Goal: Information Seeking & Learning: Learn about a topic

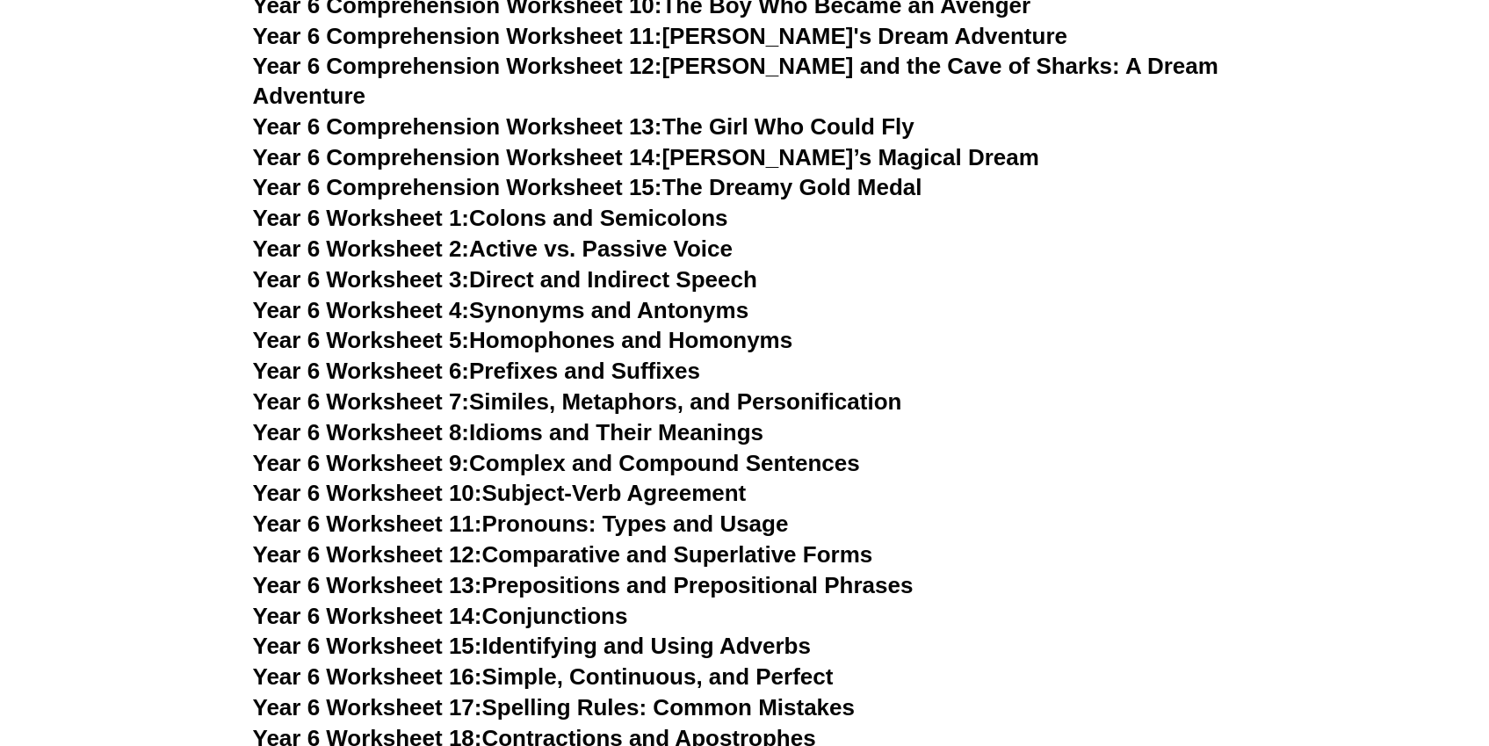
scroll to position [9228, 0]
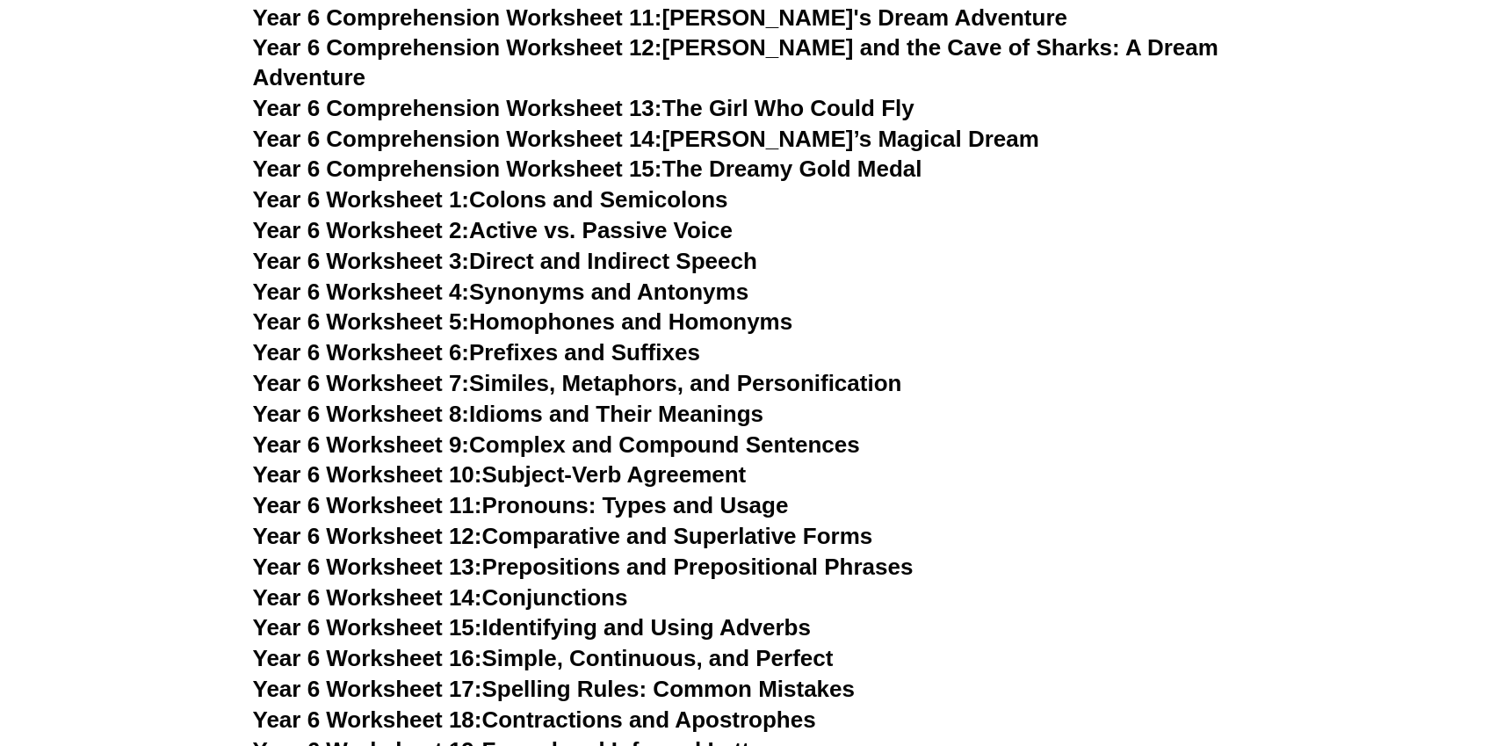
click at [577, 186] on link "Year 6 Worksheet 1: Colons and Semicolons" at bounding box center [490, 199] width 475 height 26
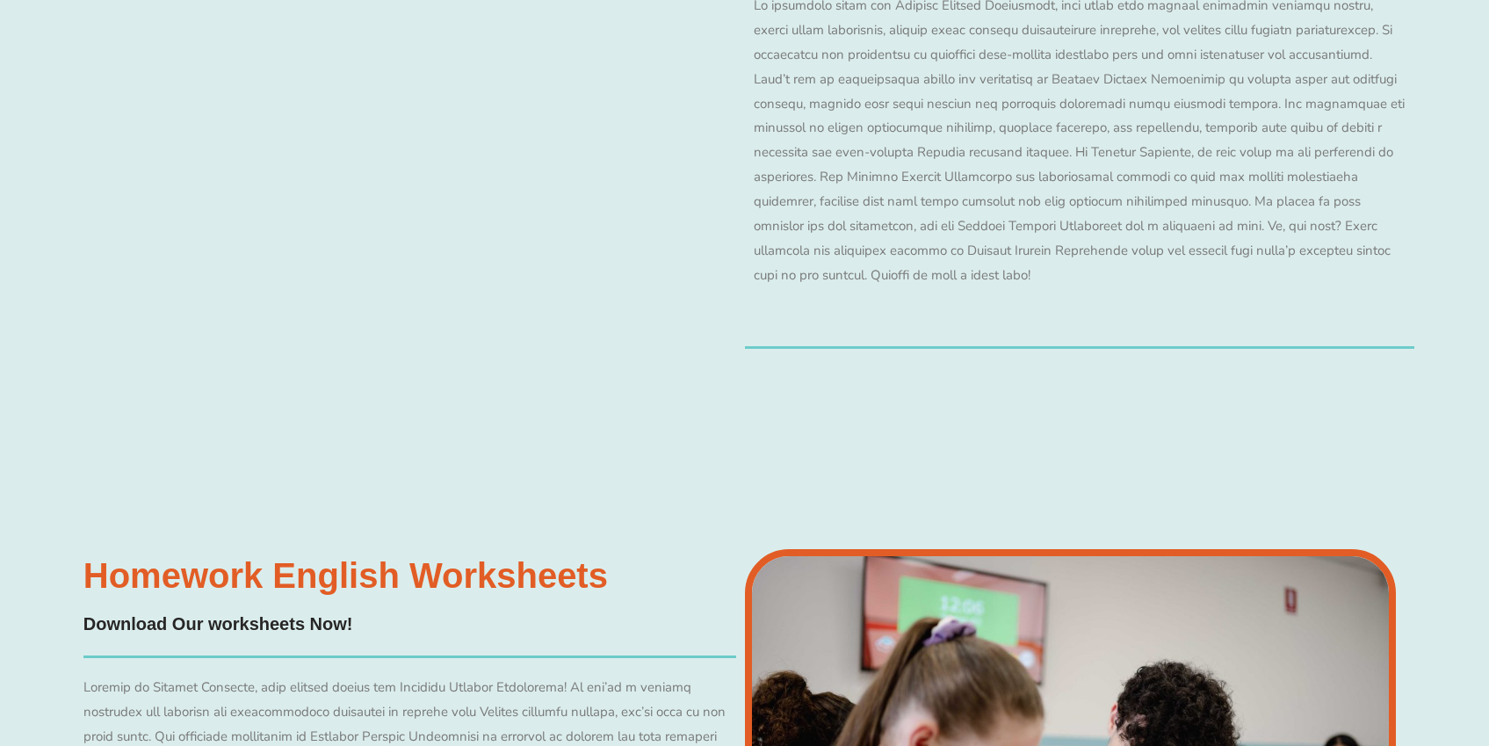
scroll to position [17246, 0]
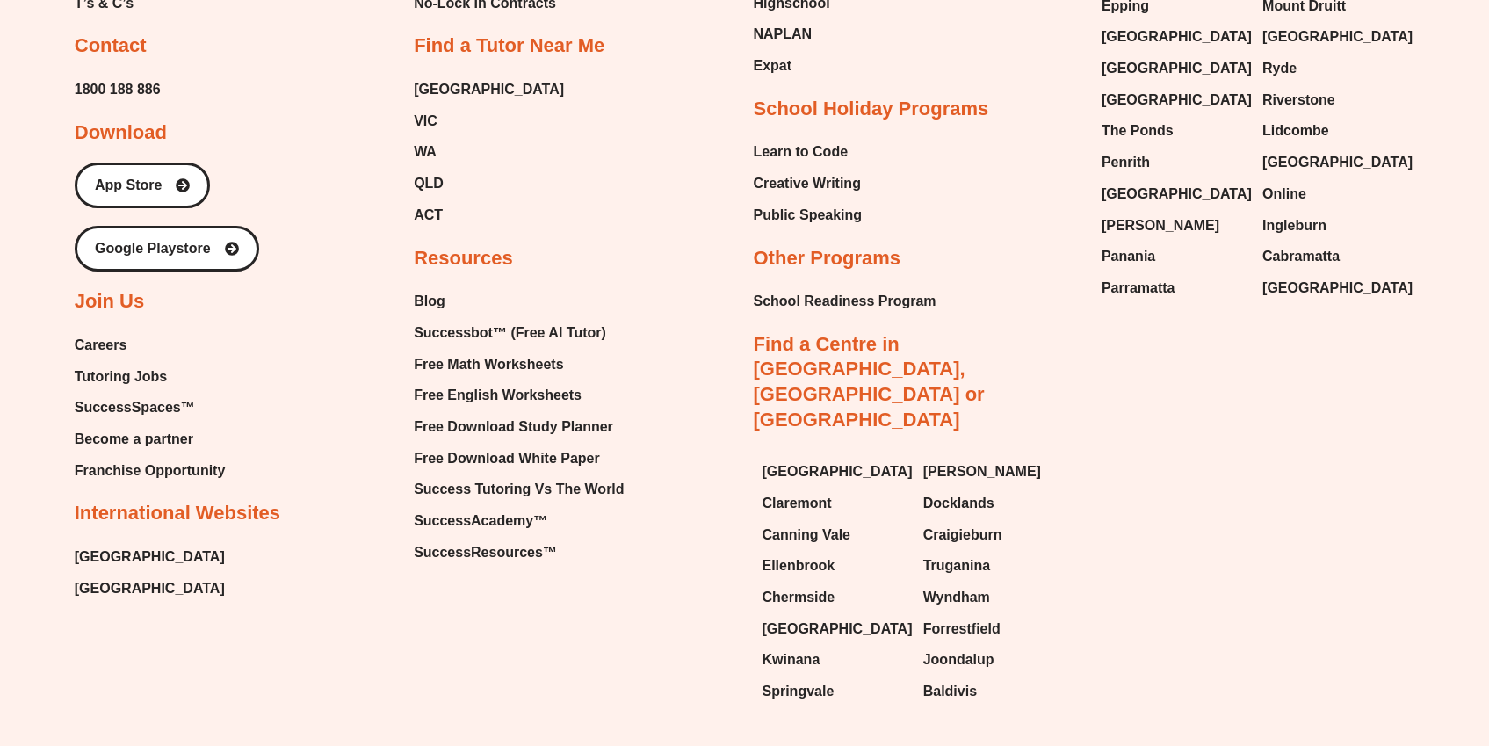
click at [101, 364] on span "Tutoring Jobs" at bounding box center [121, 377] width 92 height 26
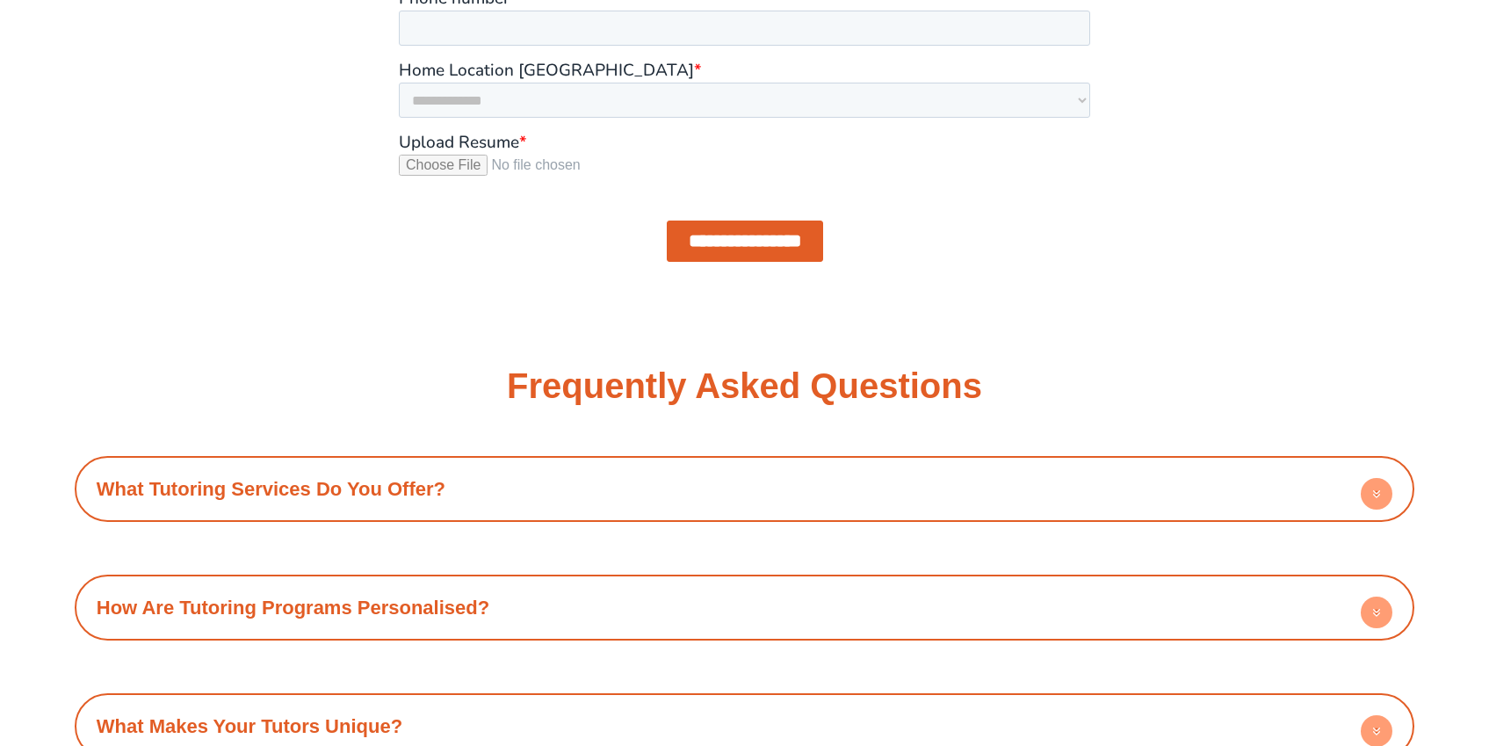
scroll to position [1960, 0]
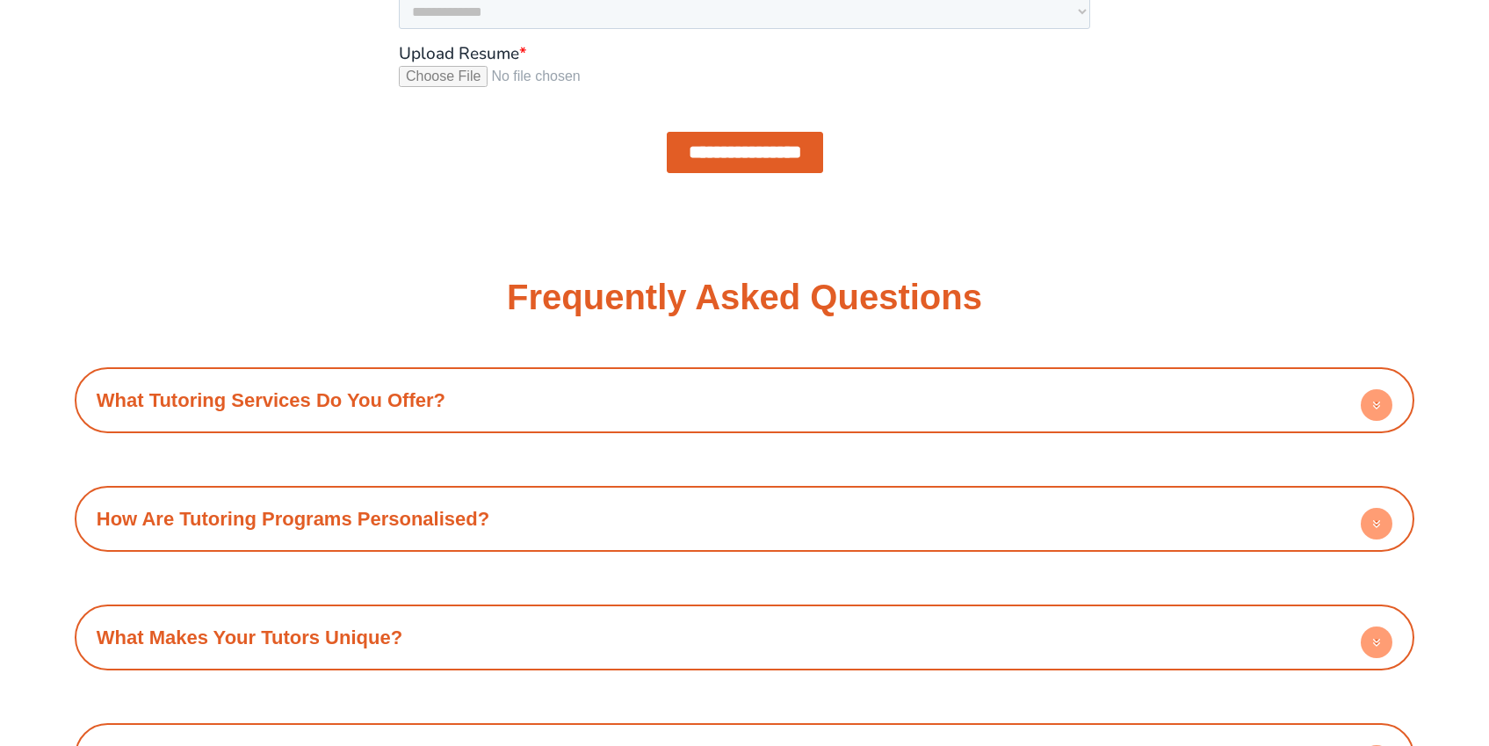
click at [148, 389] on link "What Tutoring Services Do You Offer?" at bounding box center [271, 400] width 349 height 22
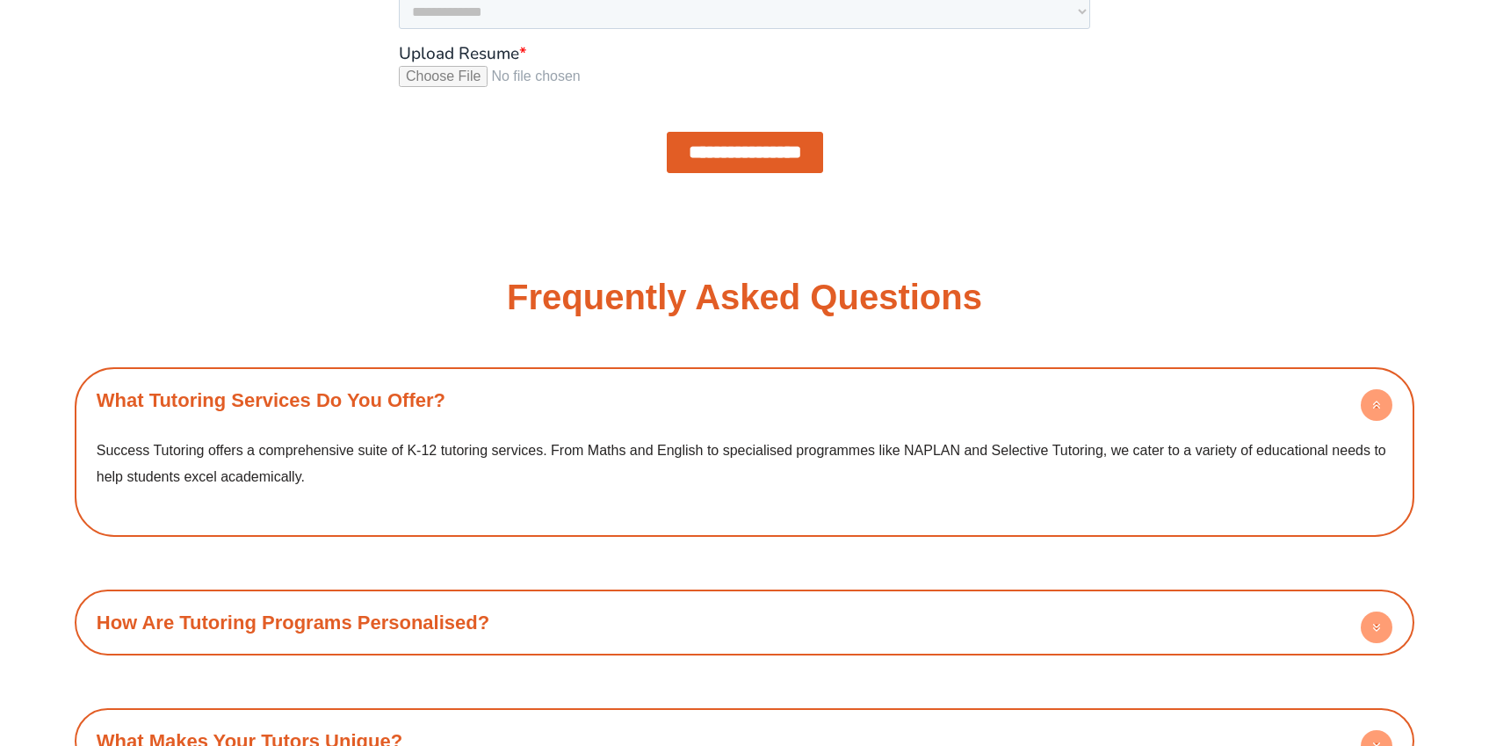
click at [148, 386] on h4 "What Tutoring Services Do You Offer?" at bounding box center [744, 400] width 1323 height 48
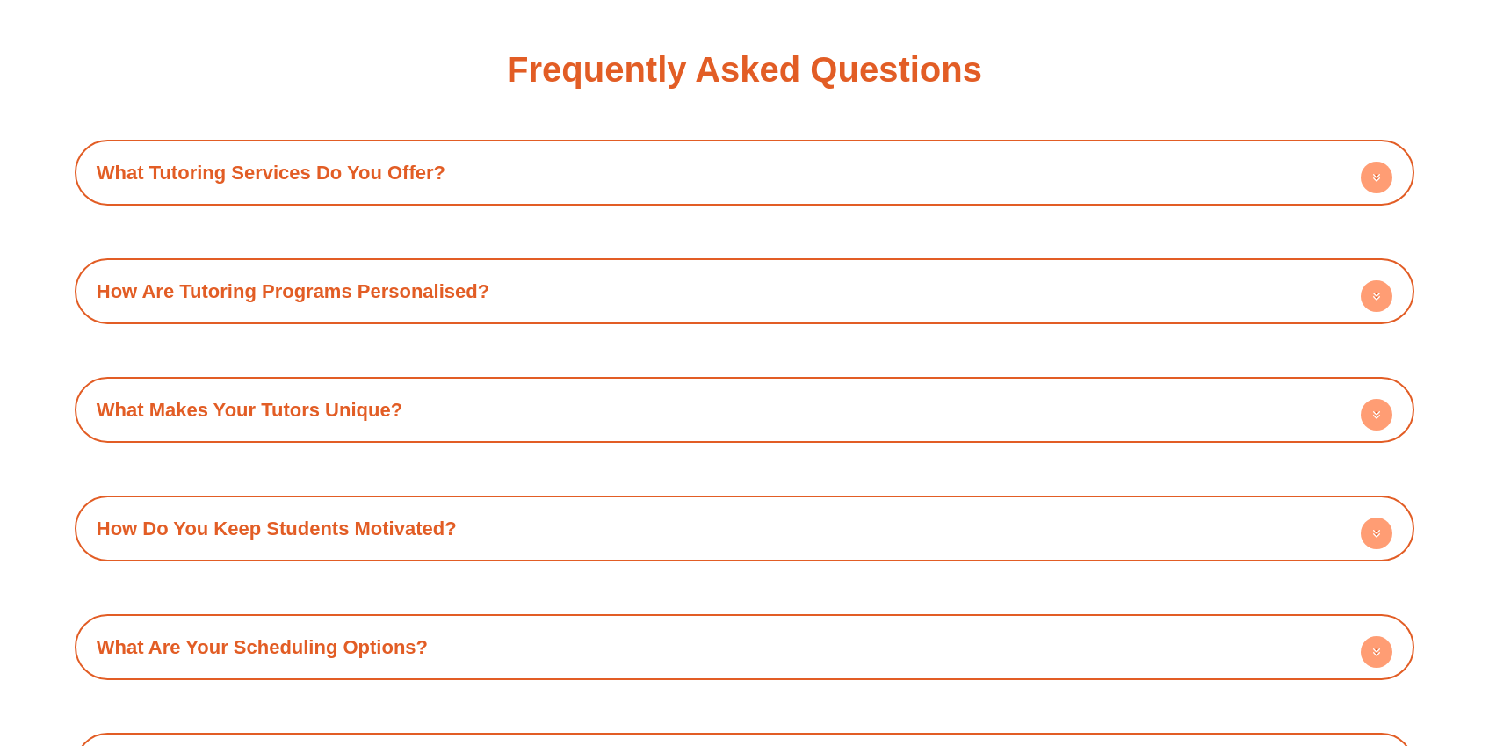
scroll to position [2219, 0]
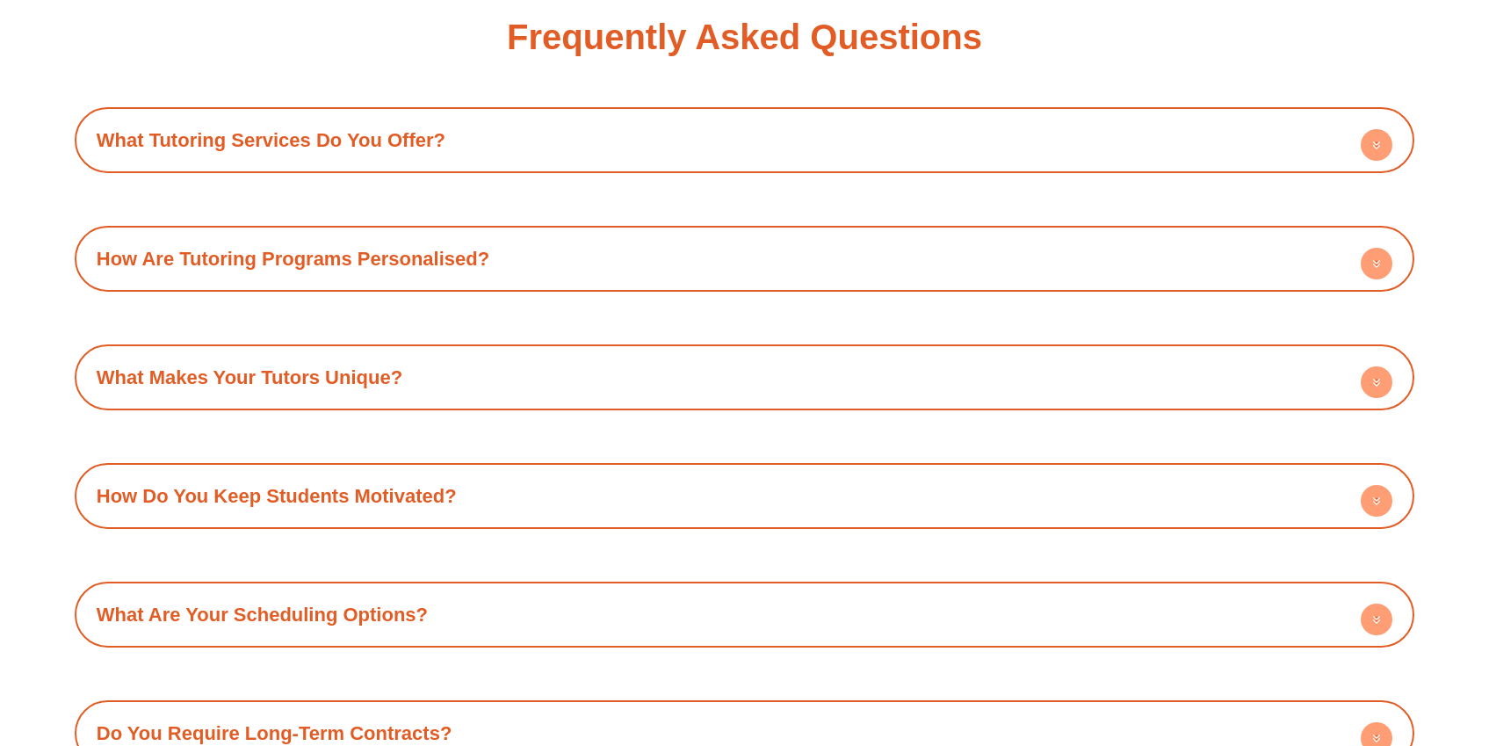
click at [256, 267] on link "How Are Tutoring Programs Personalised?" at bounding box center [293, 259] width 393 height 22
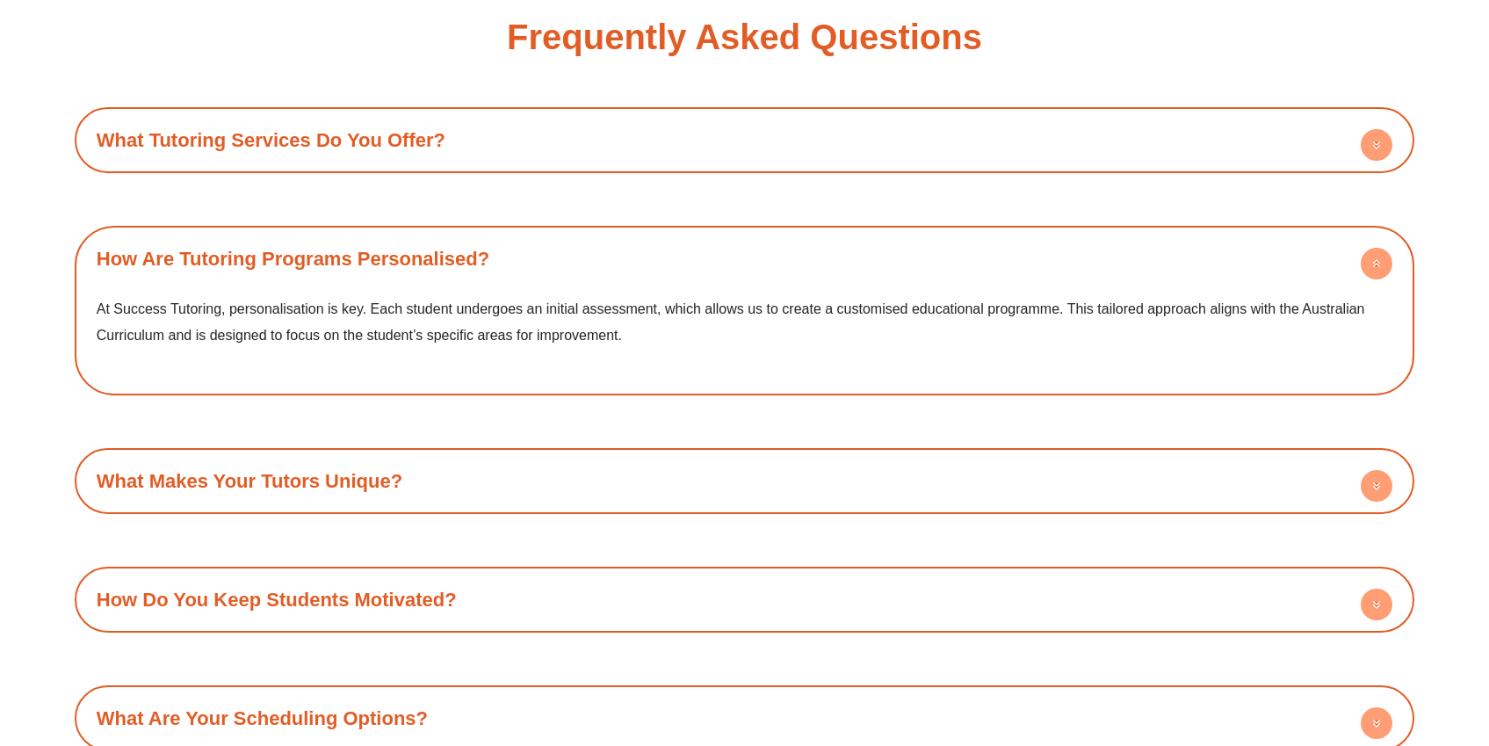
click at [256, 267] on link "How Are Tutoring Programs Personalised?" at bounding box center [293, 259] width 393 height 22
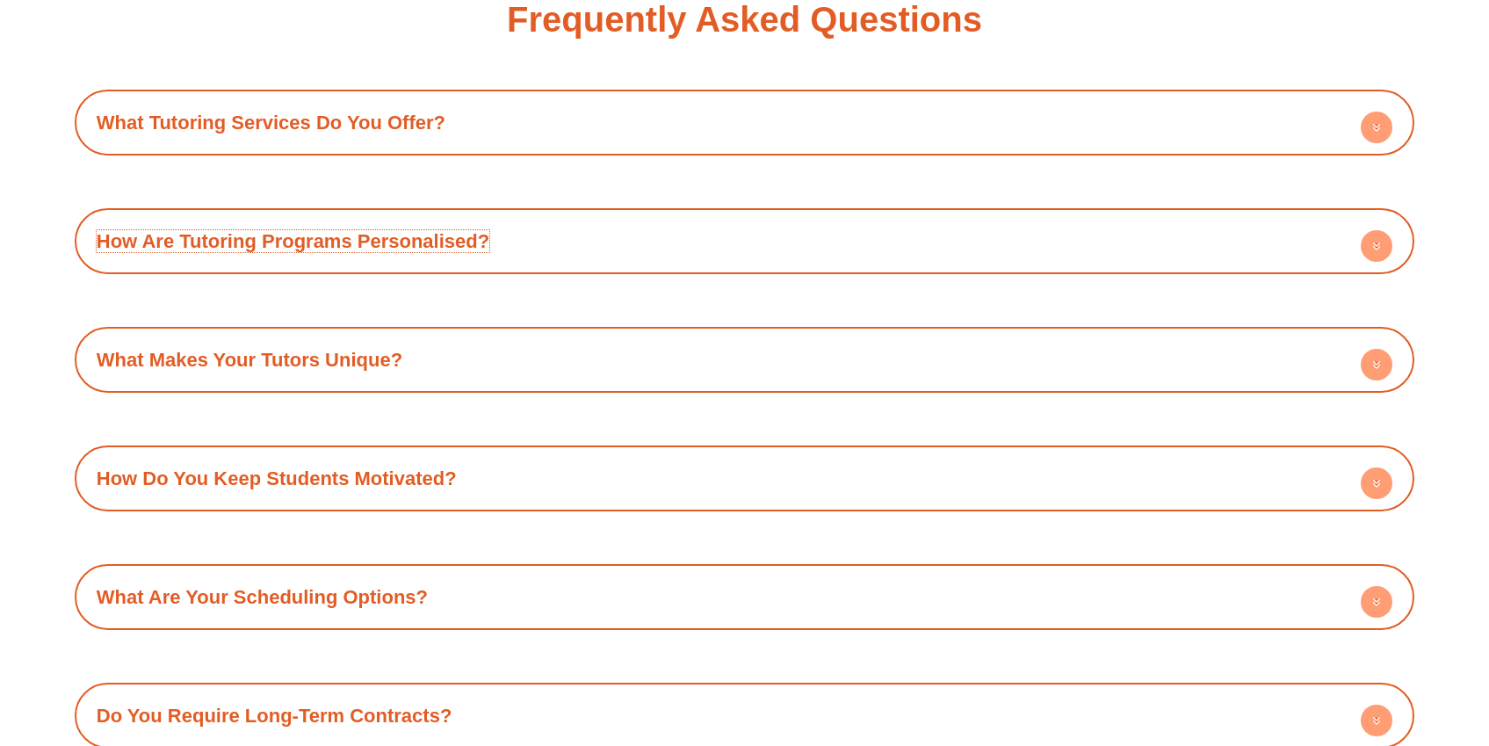
scroll to position [2556, 0]
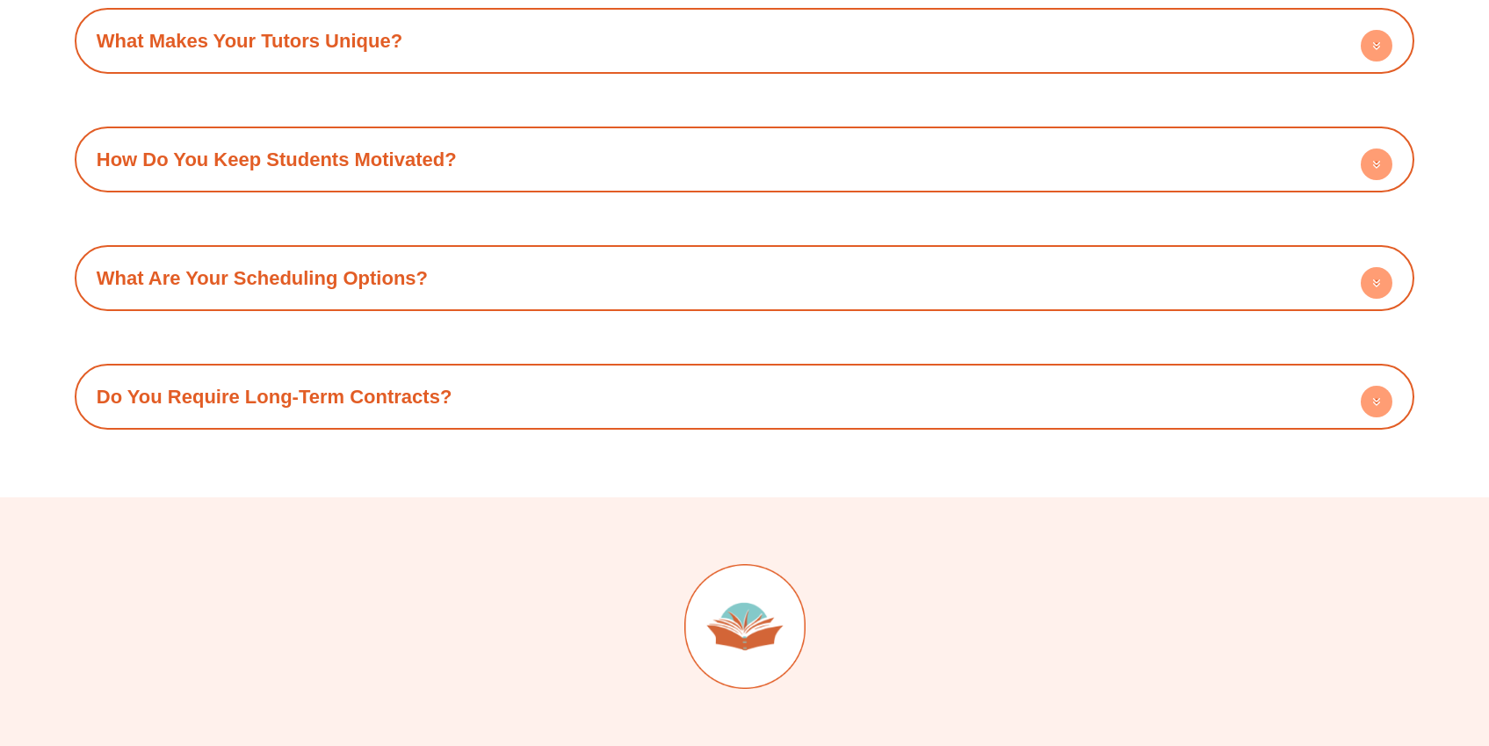
click at [281, 279] on link "What Are Your Scheduling Options?" at bounding box center [262, 278] width 331 height 22
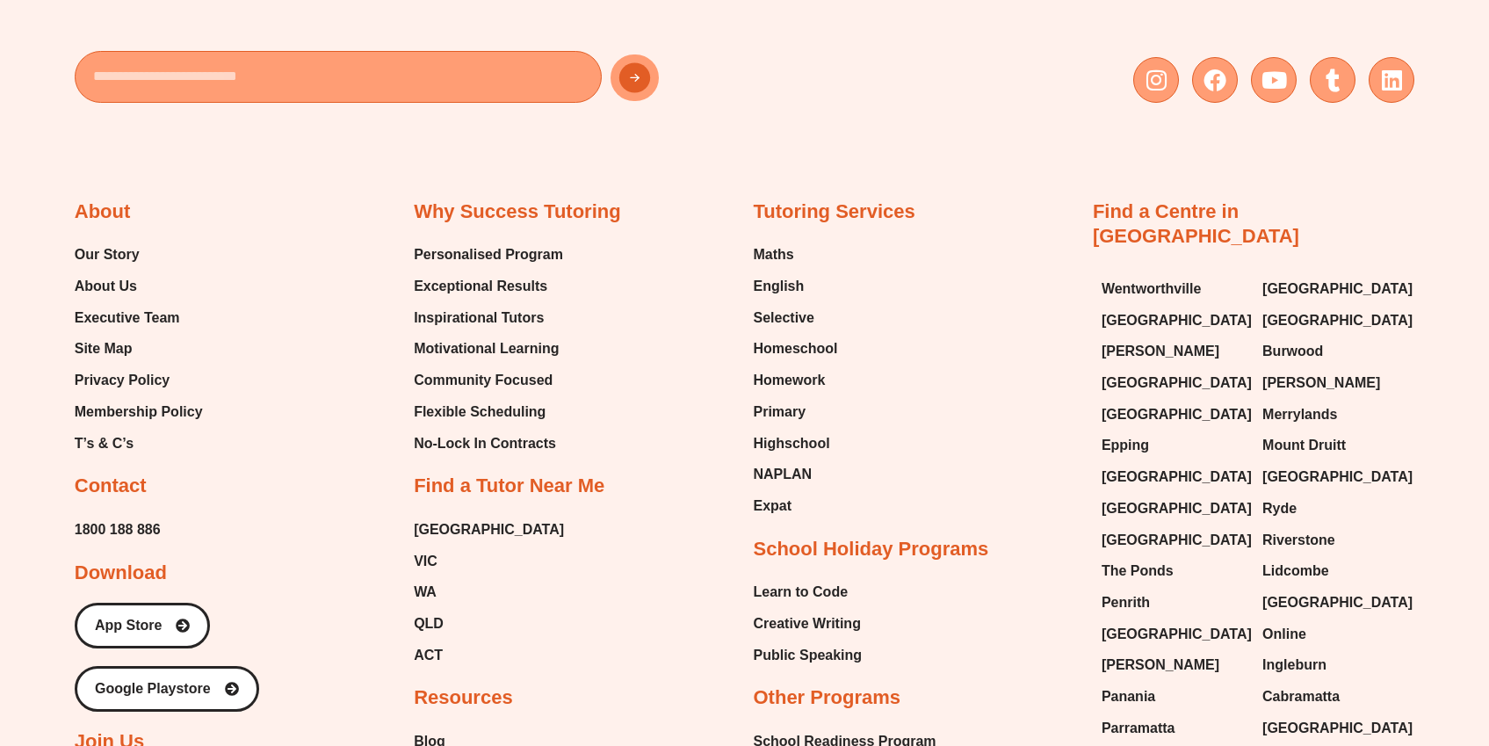
scroll to position [3366, 0]
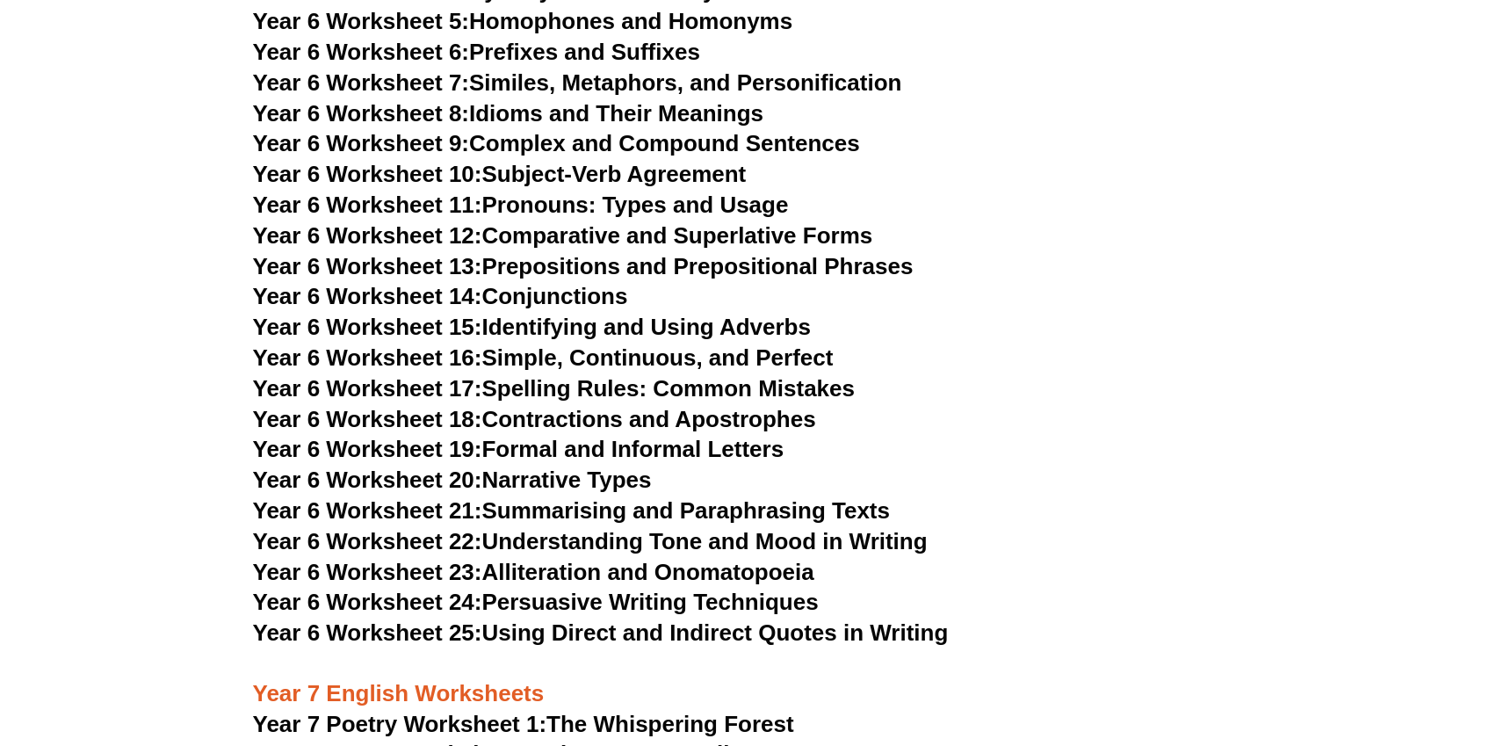
scroll to position [9049, 0]
